Goal: Use online tool/utility: Utilize a website feature to perform a specific function

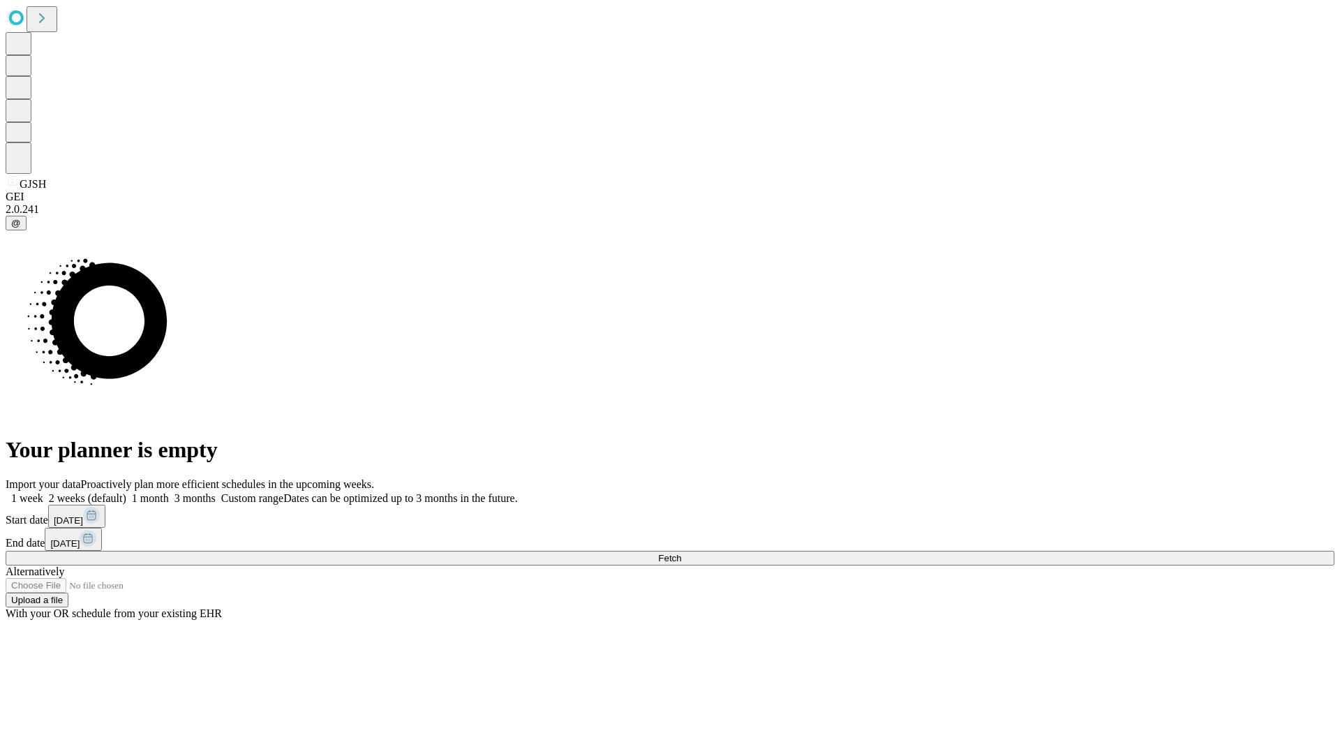
click at [681, 553] on span "Fetch" at bounding box center [669, 558] width 23 height 10
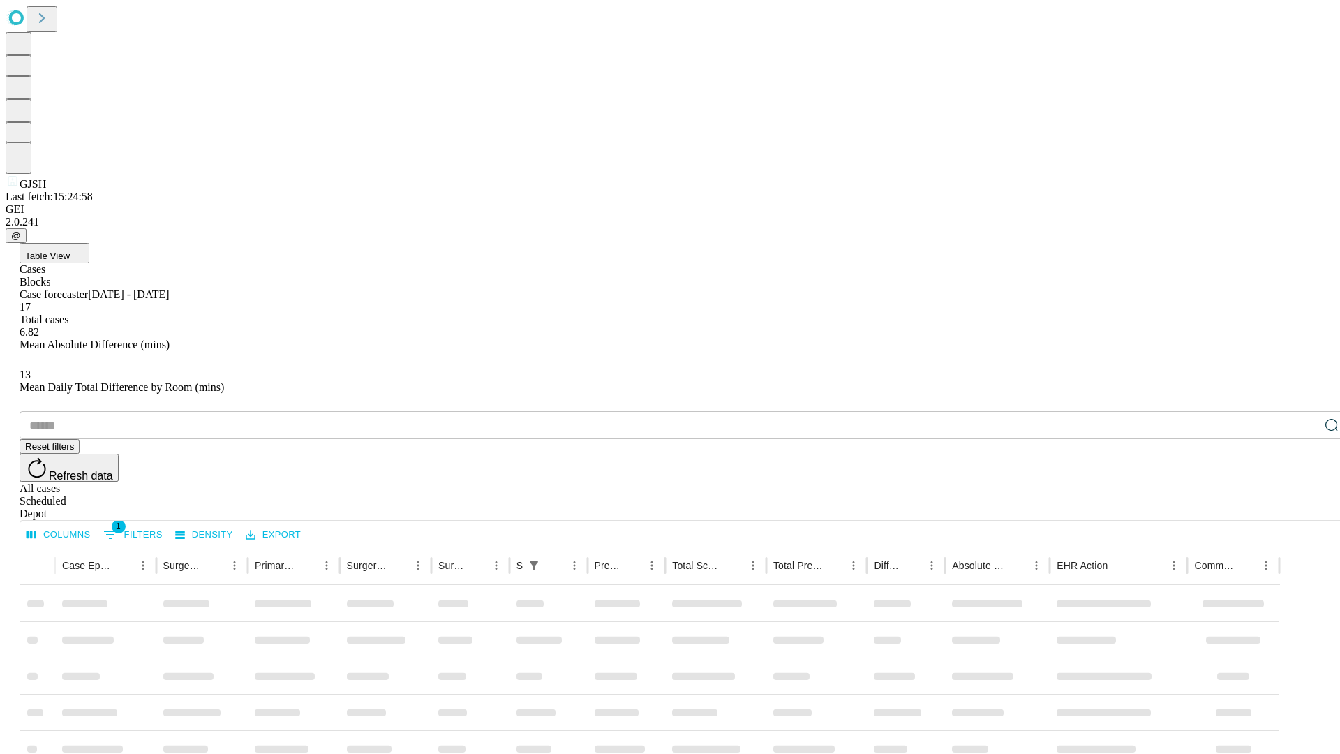
click at [70, 251] on span "Table View" at bounding box center [47, 256] width 45 height 10
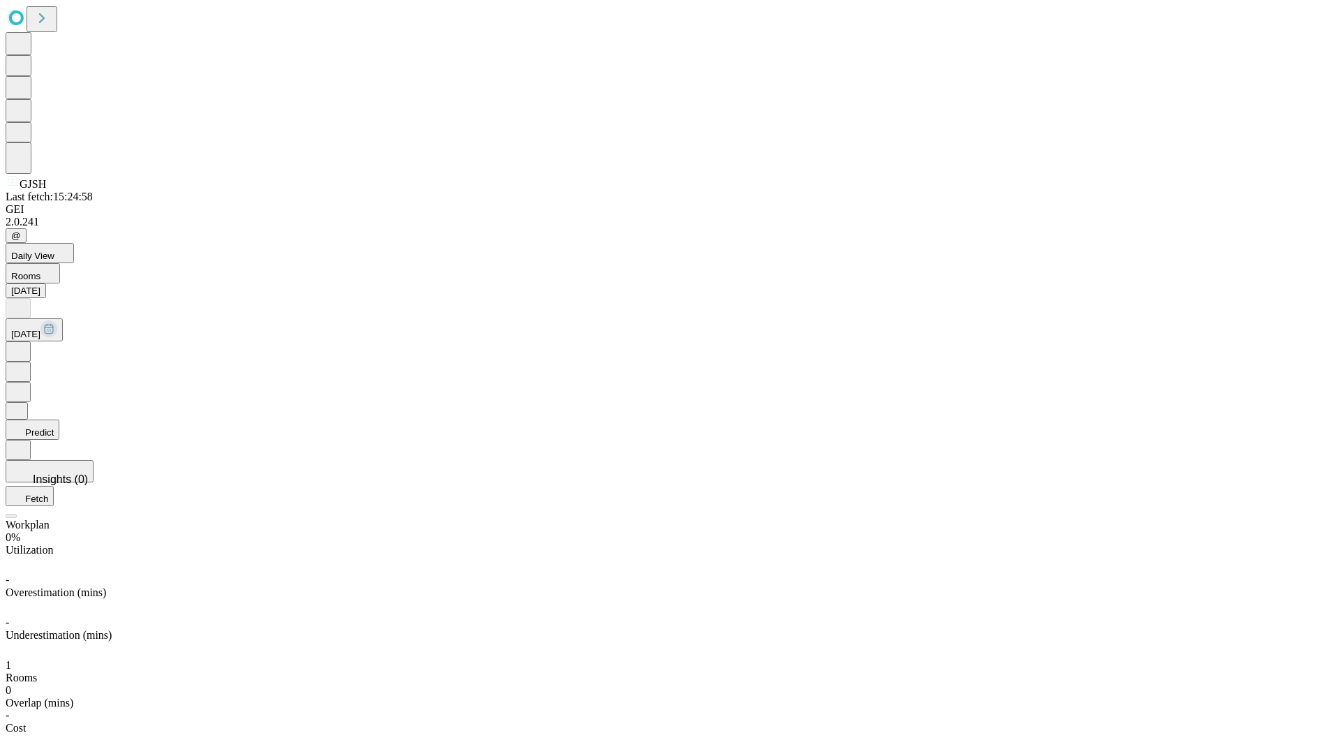
click at [59, 419] on button "Predict" at bounding box center [33, 429] width 54 height 20
